Goal: Find specific page/section: Find specific page/section

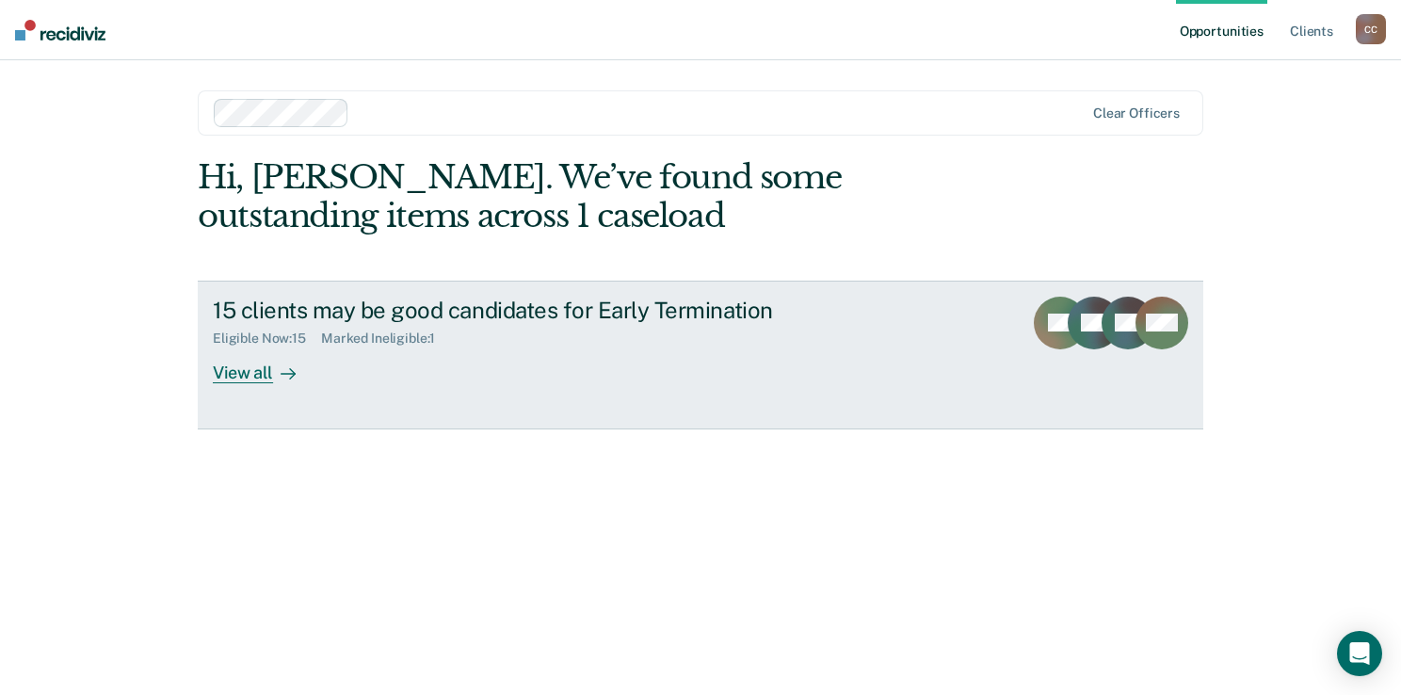
click at [266, 366] on div "View all" at bounding box center [265, 364] width 105 height 37
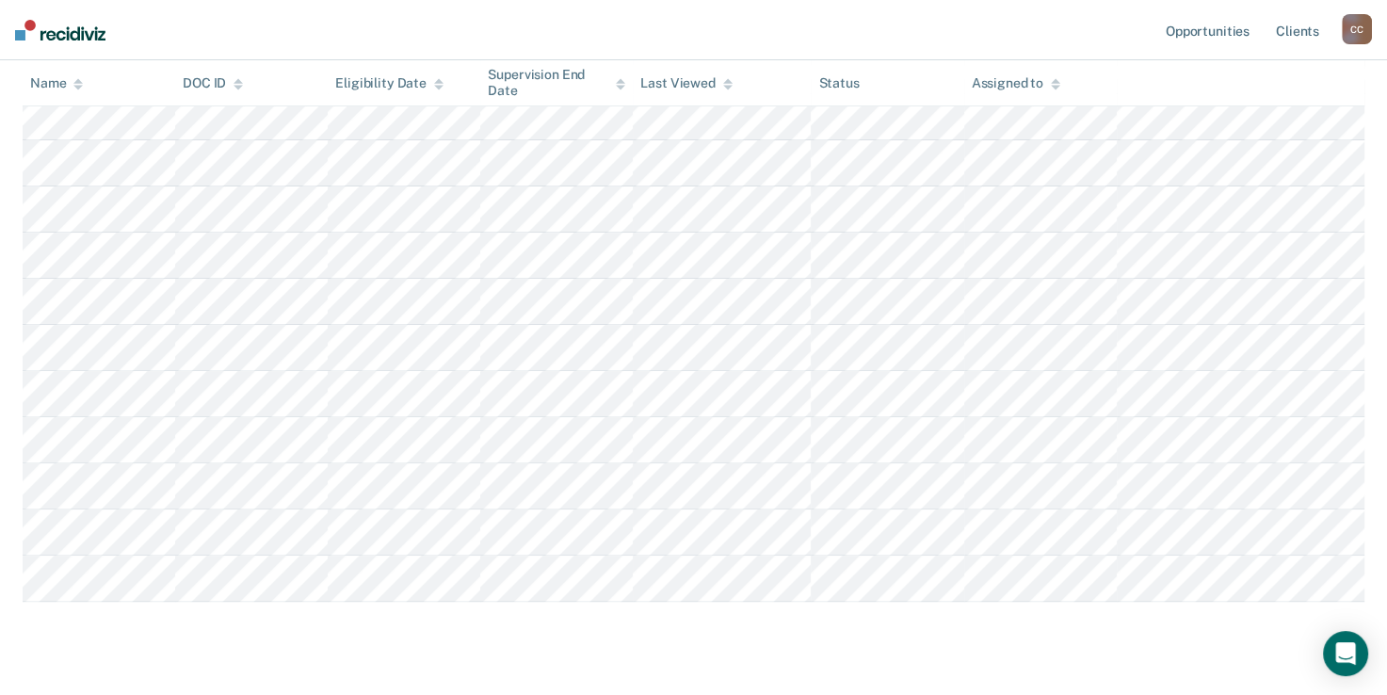
scroll to position [565, 0]
